Goal: Task Accomplishment & Management: Use online tool/utility

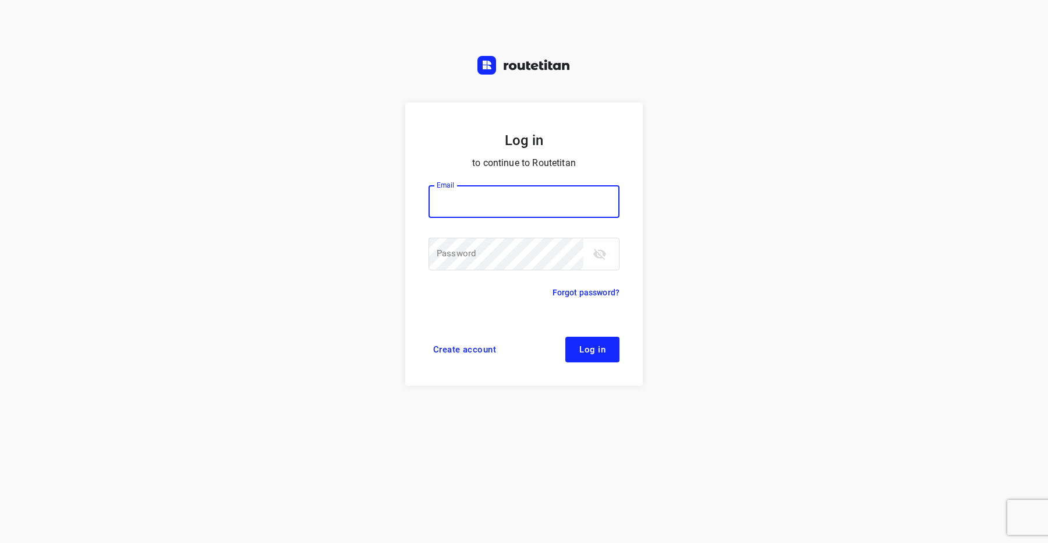
type input "[EMAIL_ADDRESS][DOMAIN_NAME]"
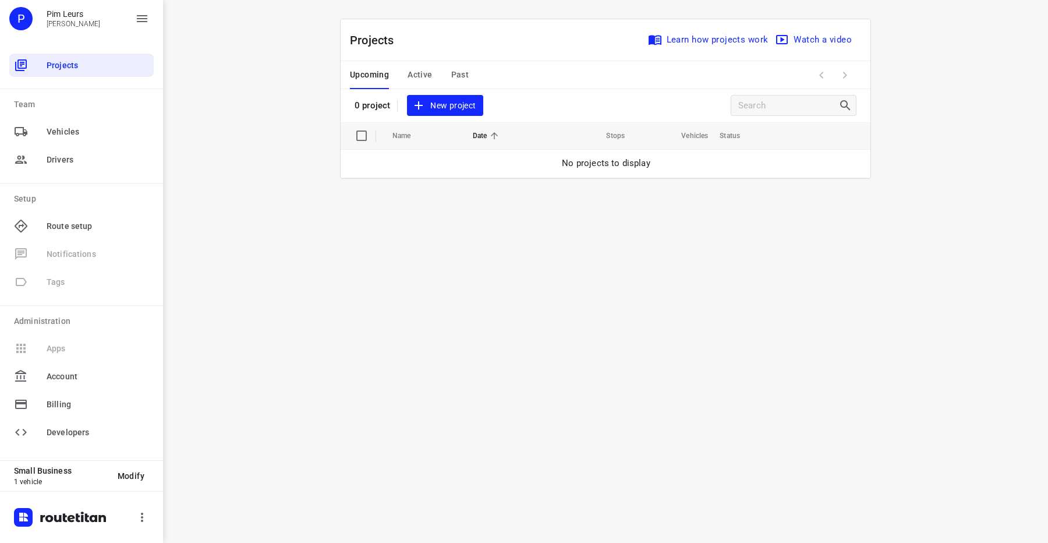
click at [442, 108] on span "New project" at bounding box center [445, 105] width 62 height 15
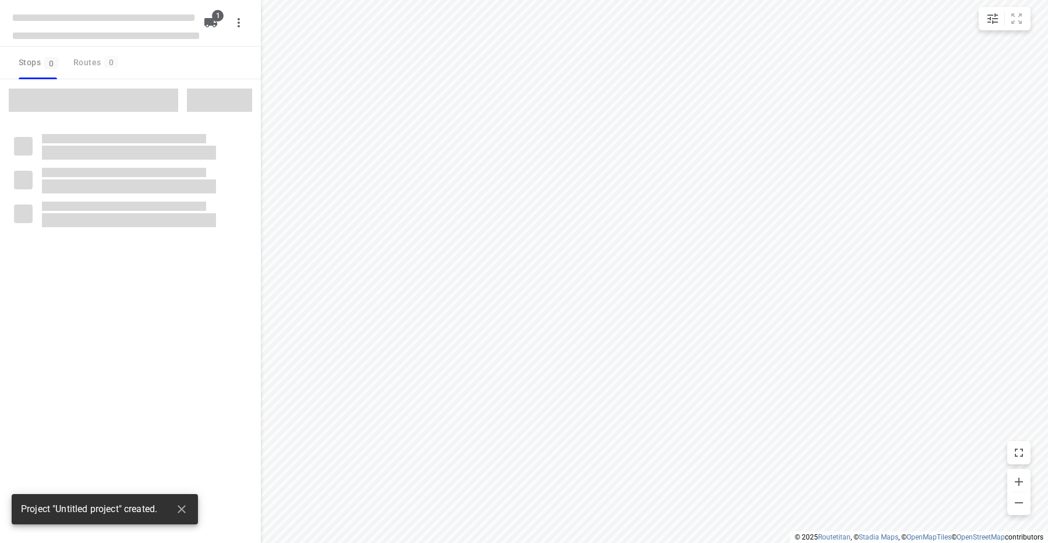
type input "distance"
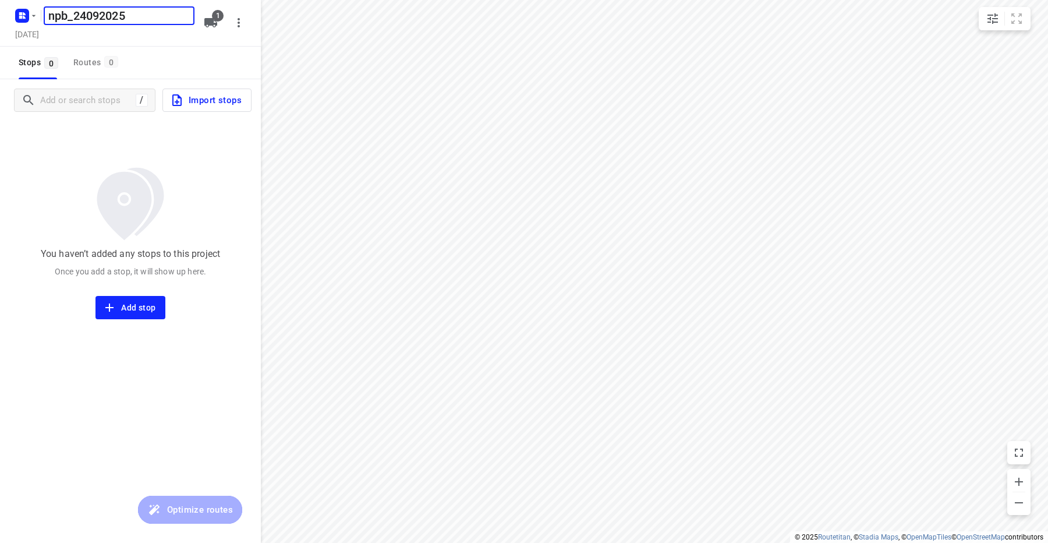
type input "npb_24092025"
click at [214, 95] on span "Import stops" at bounding box center [206, 100] width 72 height 15
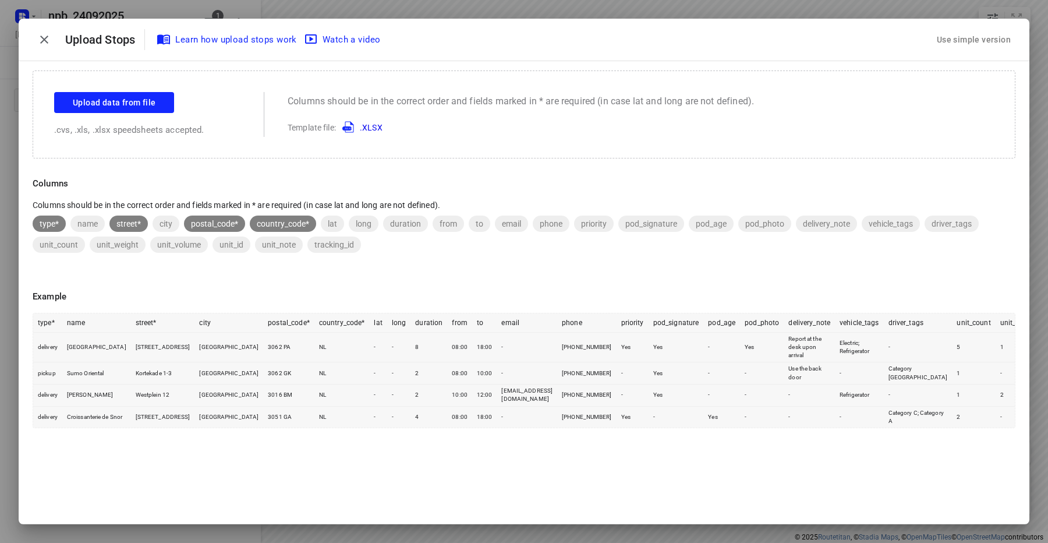
click at [945, 42] on div "Use simple version" at bounding box center [973, 39] width 79 height 19
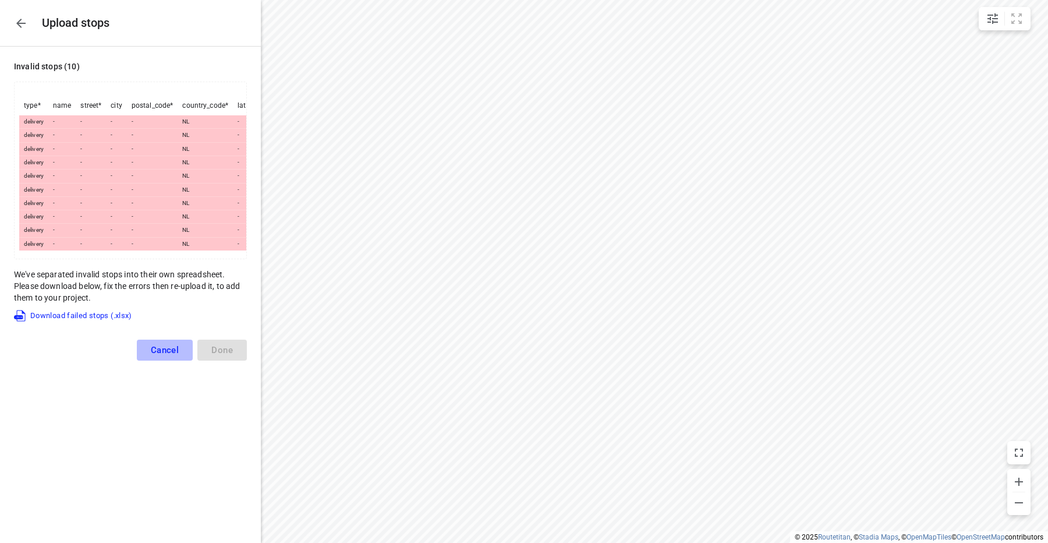
click at [158, 349] on span "Cancel" at bounding box center [165, 350] width 29 height 10
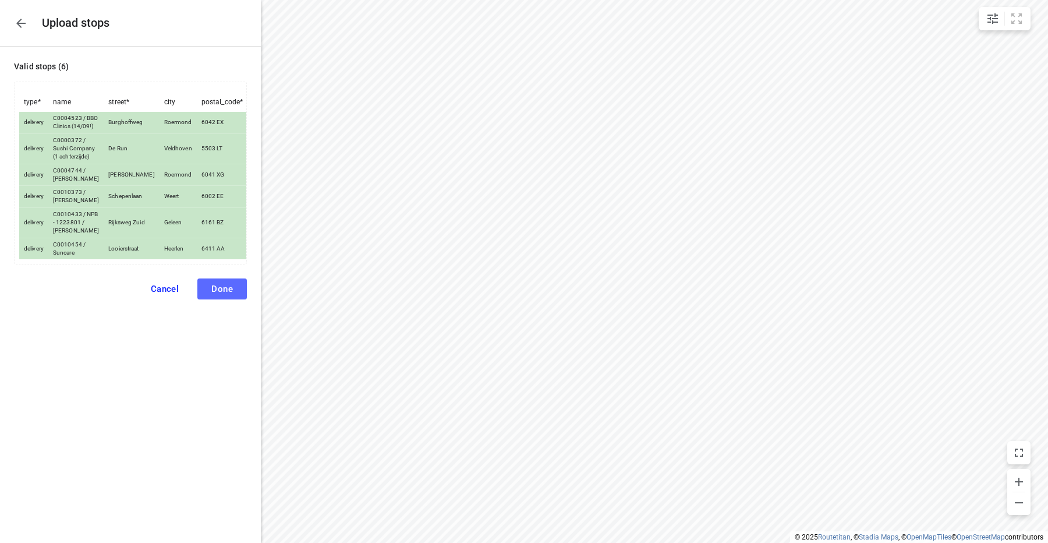
click at [217, 294] on span "Done" at bounding box center [222, 289] width 22 height 10
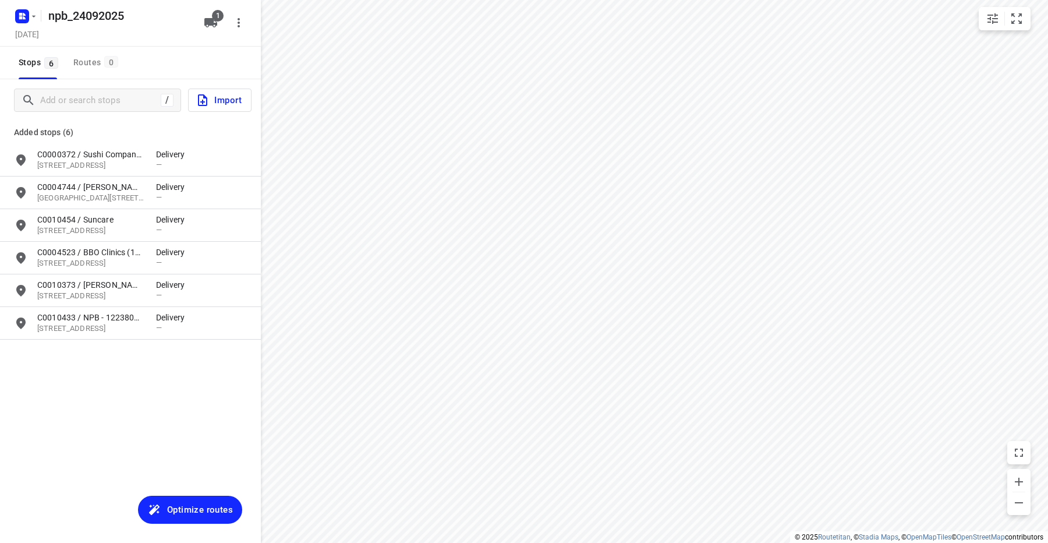
click at [200, 500] on button "Optimize routes" at bounding box center [190, 509] width 104 height 28
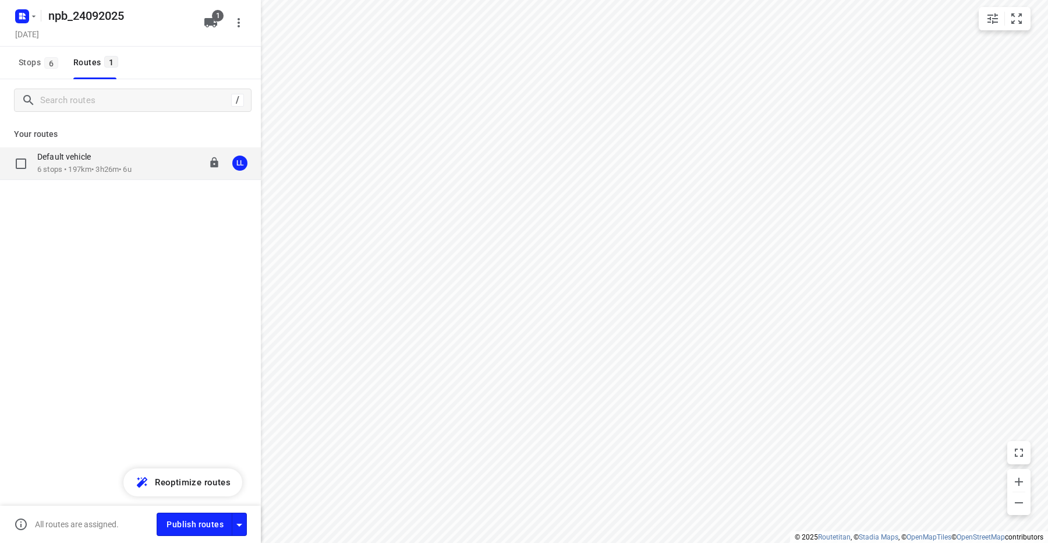
click at [141, 166] on div "Default vehicle 6 stops • 197km • 3h26m • 6u 08:00-11:26 LL" at bounding box center [149, 163] width 224 height 24
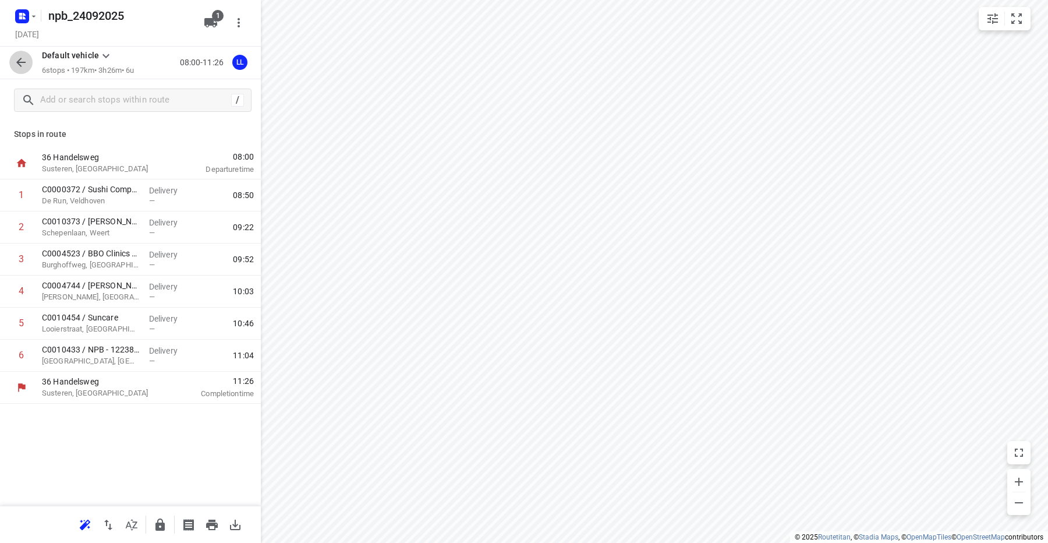
click at [24, 66] on icon "button" at bounding box center [21, 62] width 14 height 14
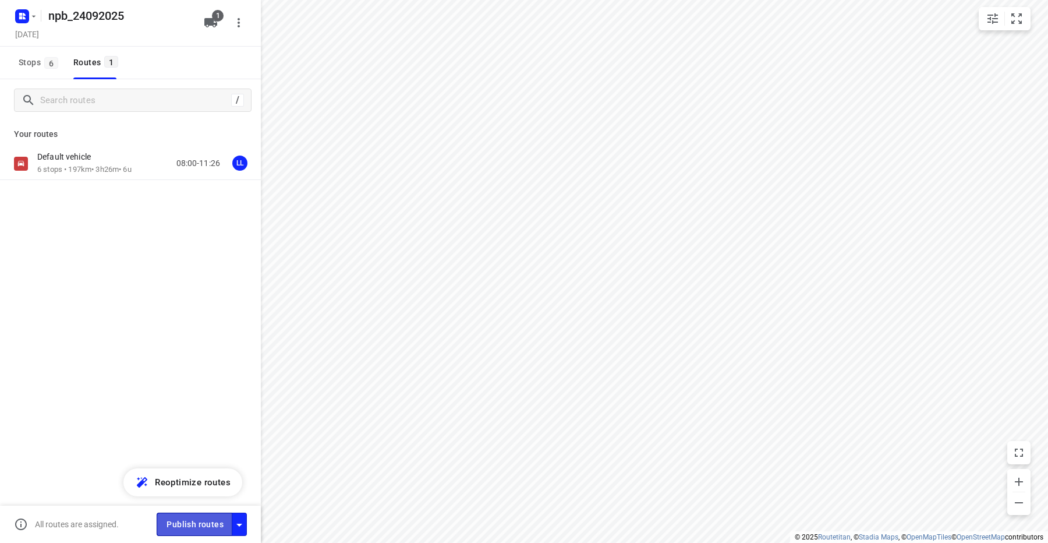
click at [191, 531] on span "Publish routes" at bounding box center [195, 524] width 57 height 15
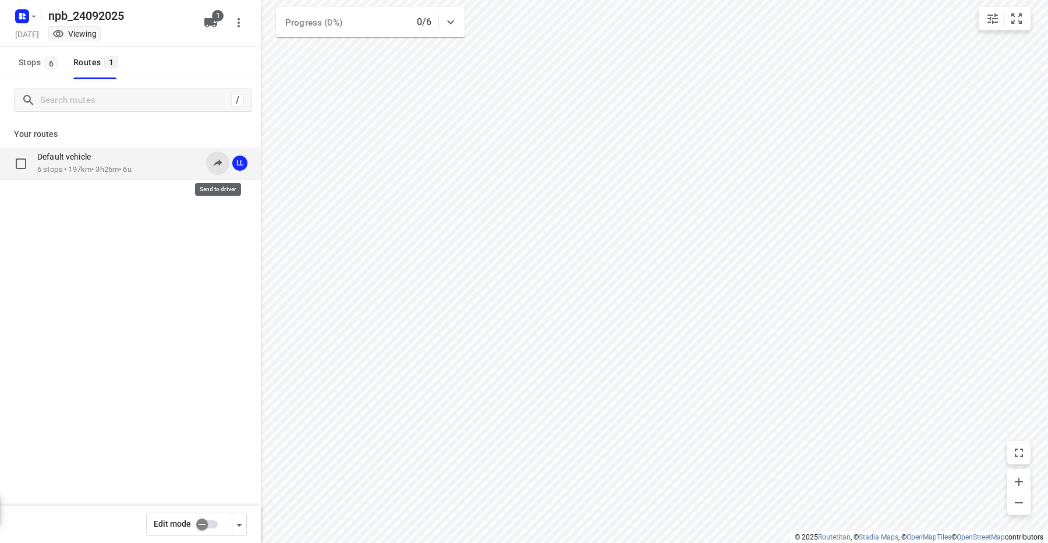
click at [217, 163] on icon at bounding box center [218, 163] width 9 height 8
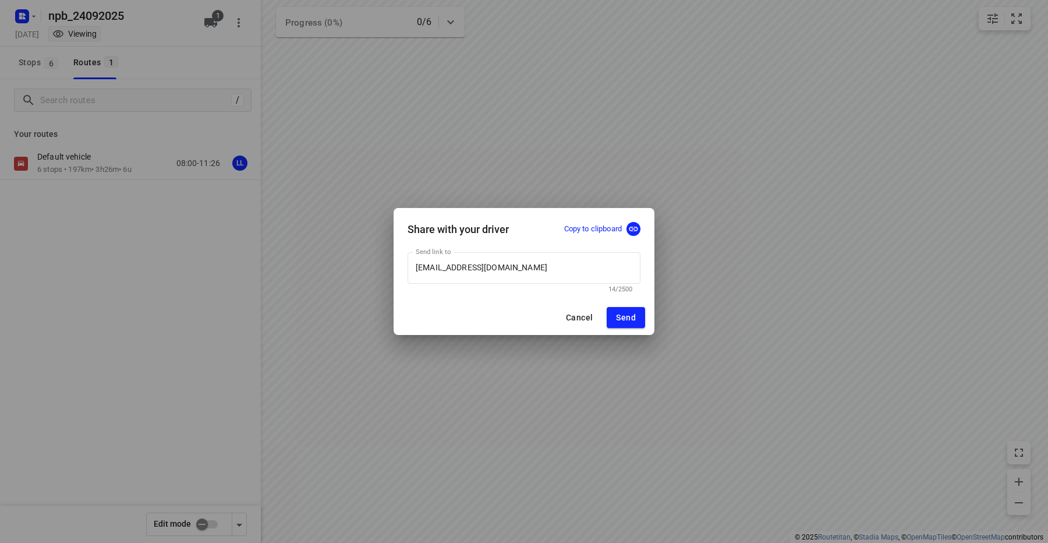
click at [575, 225] on p "Copy to clipboard" at bounding box center [593, 229] width 58 height 11
